Goal: Task Accomplishment & Management: Use online tool/utility

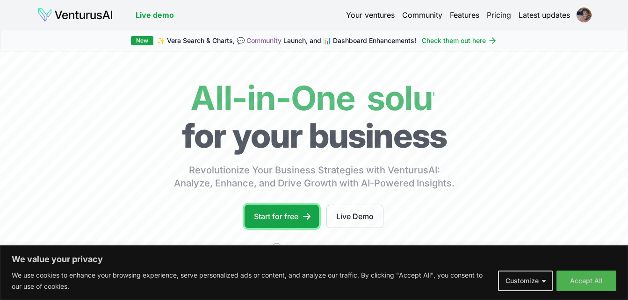
click at [274, 217] on link "Start for free" at bounding box center [282, 216] width 74 height 23
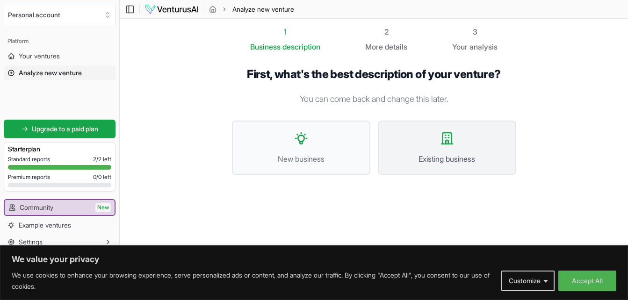
click at [440, 144] on icon at bounding box center [447, 138] width 15 height 15
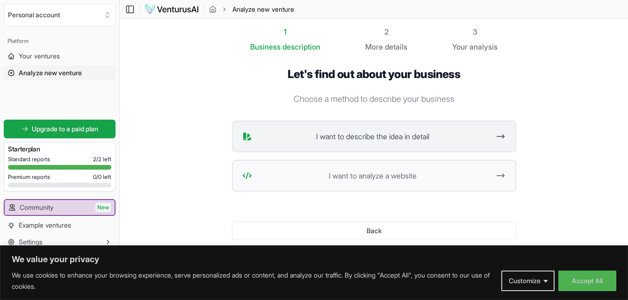
click at [368, 135] on span "I want to describe the idea in detail" at bounding box center [373, 136] width 234 height 11
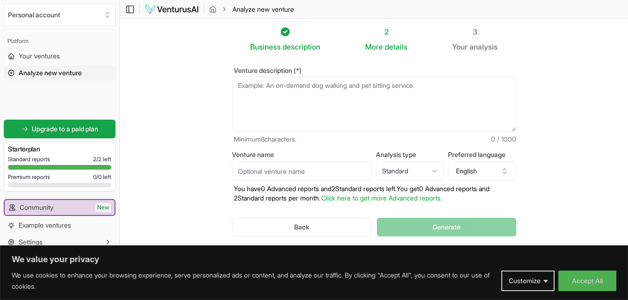
click at [238, 85] on textarea "Venture description (*)" at bounding box center [374, 104] width 284 height 55
paste textarea "Use the Interactive Template that tracks and documents weekly key achievements …"
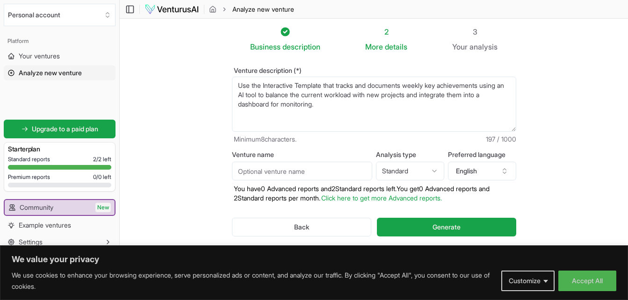
type textarea "Use the Interactive Template that tracks and documents weekly key achievements …"
click at [432, 226] on button "Generate" at bounding box center [446, 227] width 139 height 19
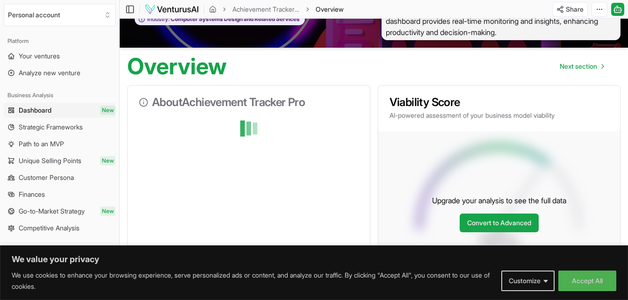
scroll to position [94, 0]
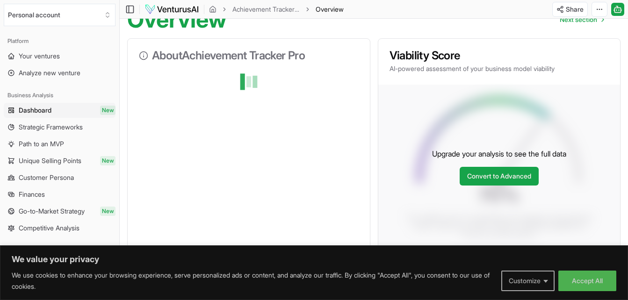
click at [547, 281] on button "Customize" at bounding box center [527, 281] width 53 height 21
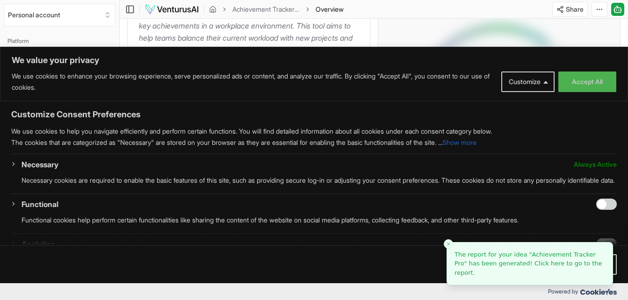
scroll to position [187, 0]
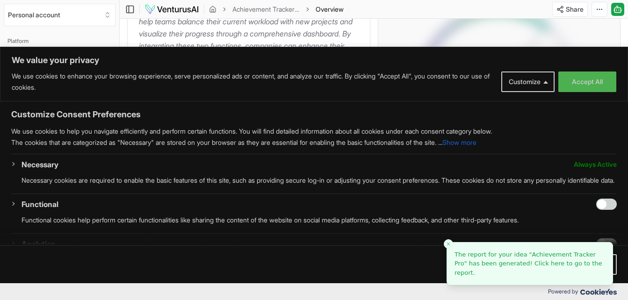
click at [596, 40] on div "Upgrade your analysis to see the full data Convert to Advanced" at bounding box center [499, 78] width 242 height 175
click at [546, 82] on button "Customize" at bounding box center [527, 82] width 53 height 21
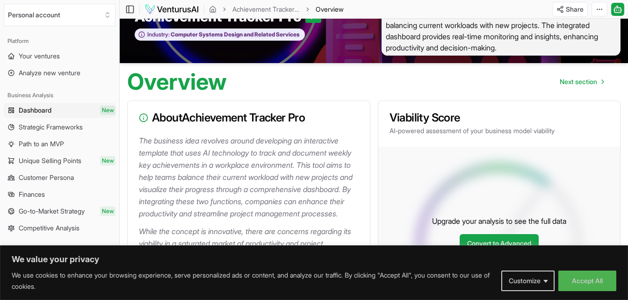
scroll to position [0, 0]
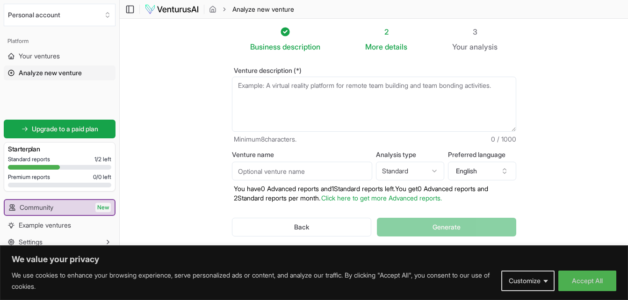
click at [245, 86] on textarea "Venture description (*)" at bounding box center [374, 104] width 284 height 55
paste textarea "Use the internal Interactive Template that tracks and documents weekly key achi…"
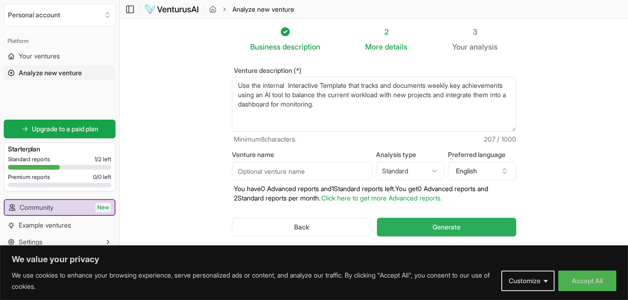
type textarea "Use the internal Interactive Template that tracks and documents weekly key achi…"
click at [451, 226] on span "Generate" at bounding box center [447, 227] width 28 height 9
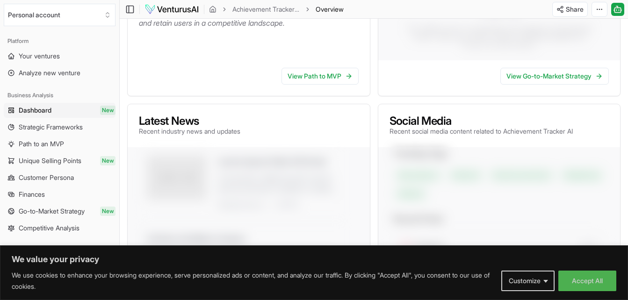
scroll to position [267, 0]
